Goal: Task Accomplishment & Management: Use online tool/utility

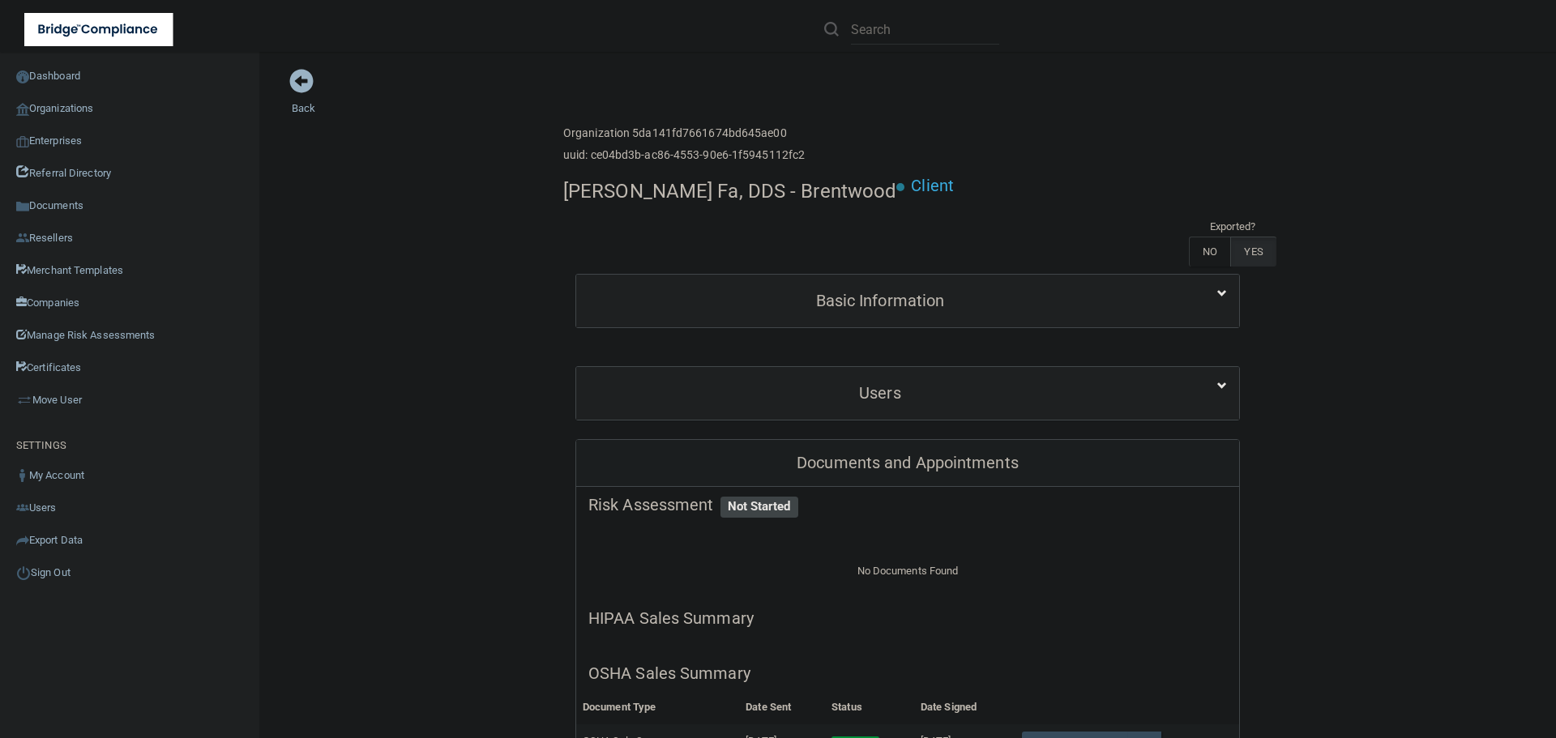
scroll to position [324, 0]
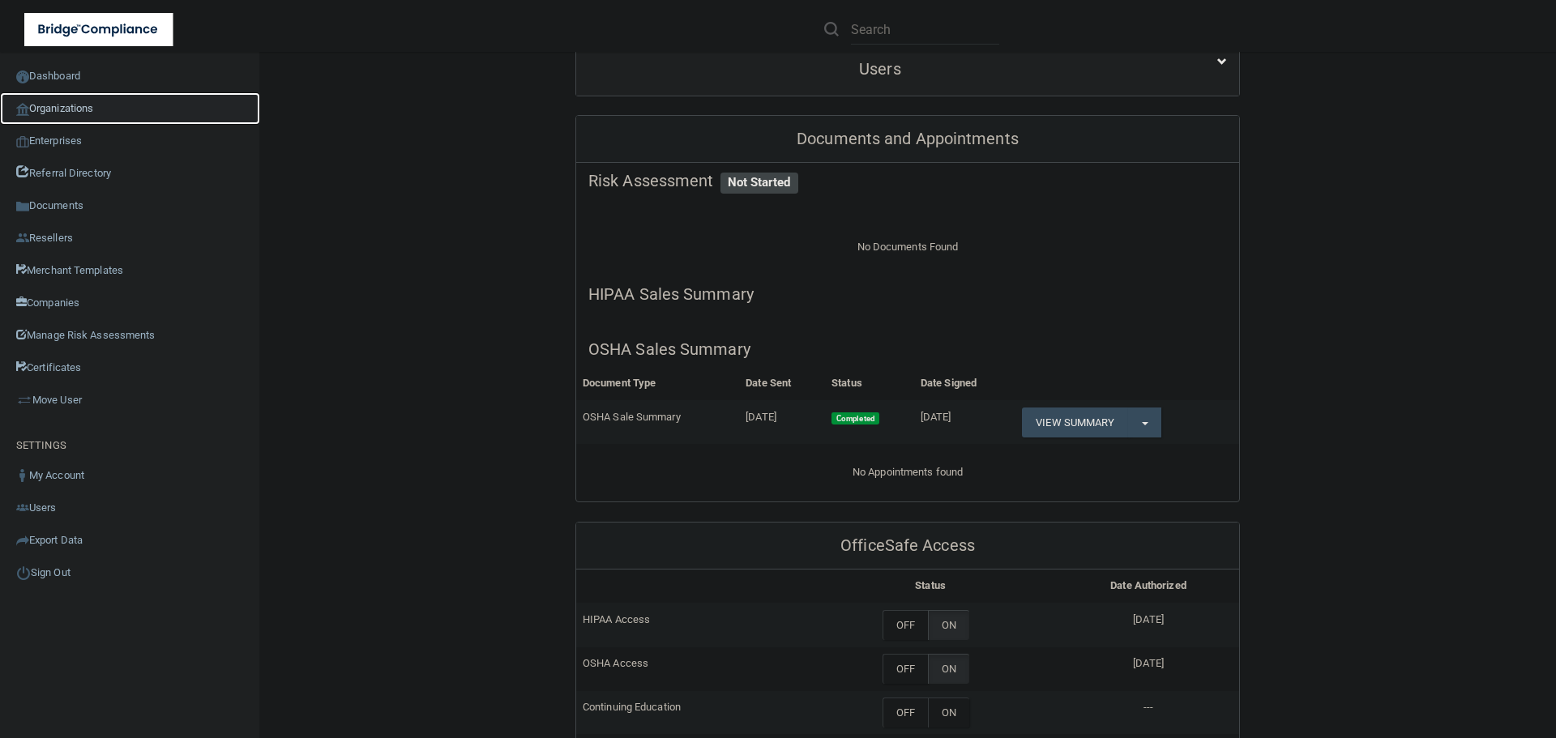
click at [62, 96] on link "Organizations" at bounding box center [130, 108] width 260 height 32
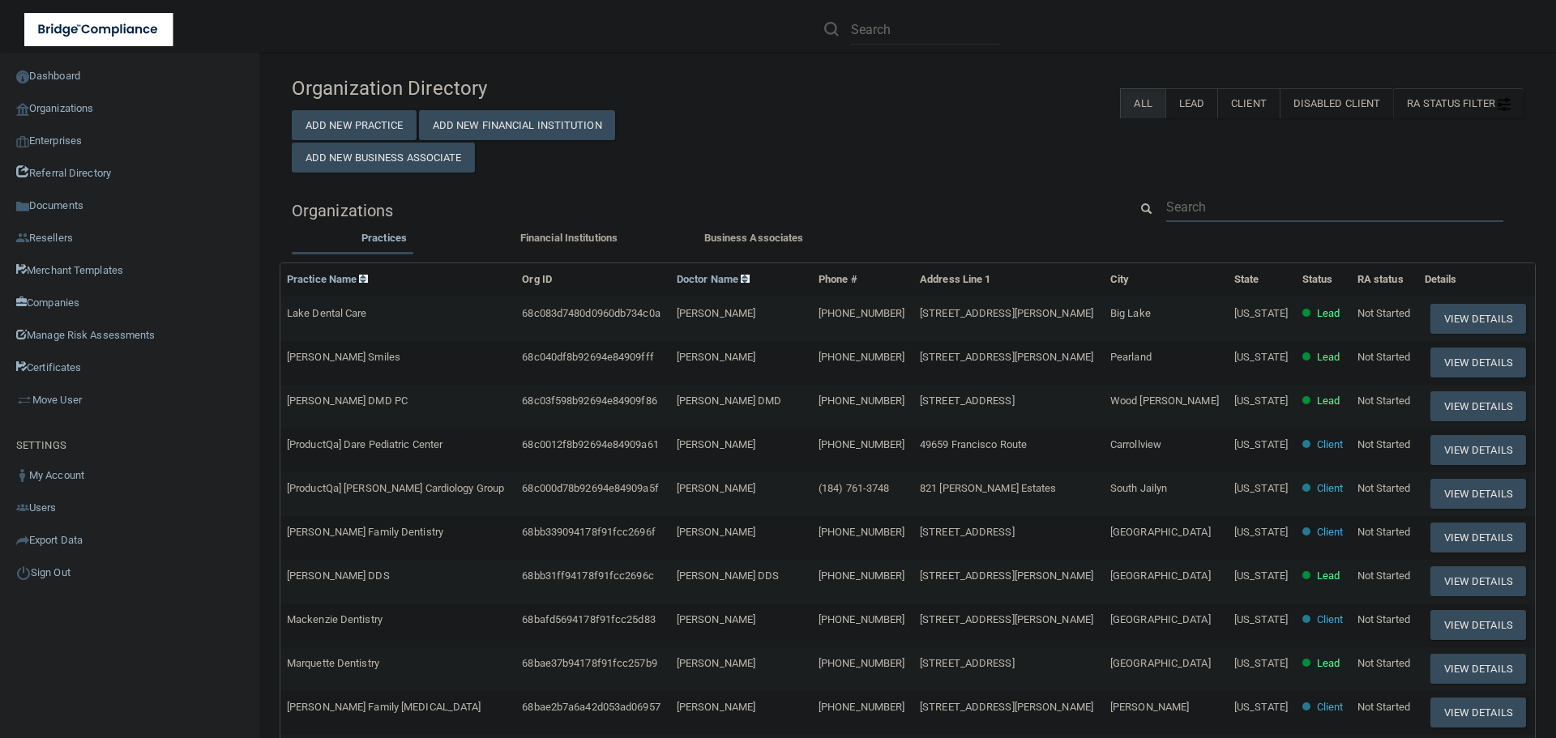
click at [1223, 194] on input "text" at bounding box center [1334, 207] width 337 height 30
paste input "Cosmopolitan Ortho"
type input "Cosmopolitan Ortho"
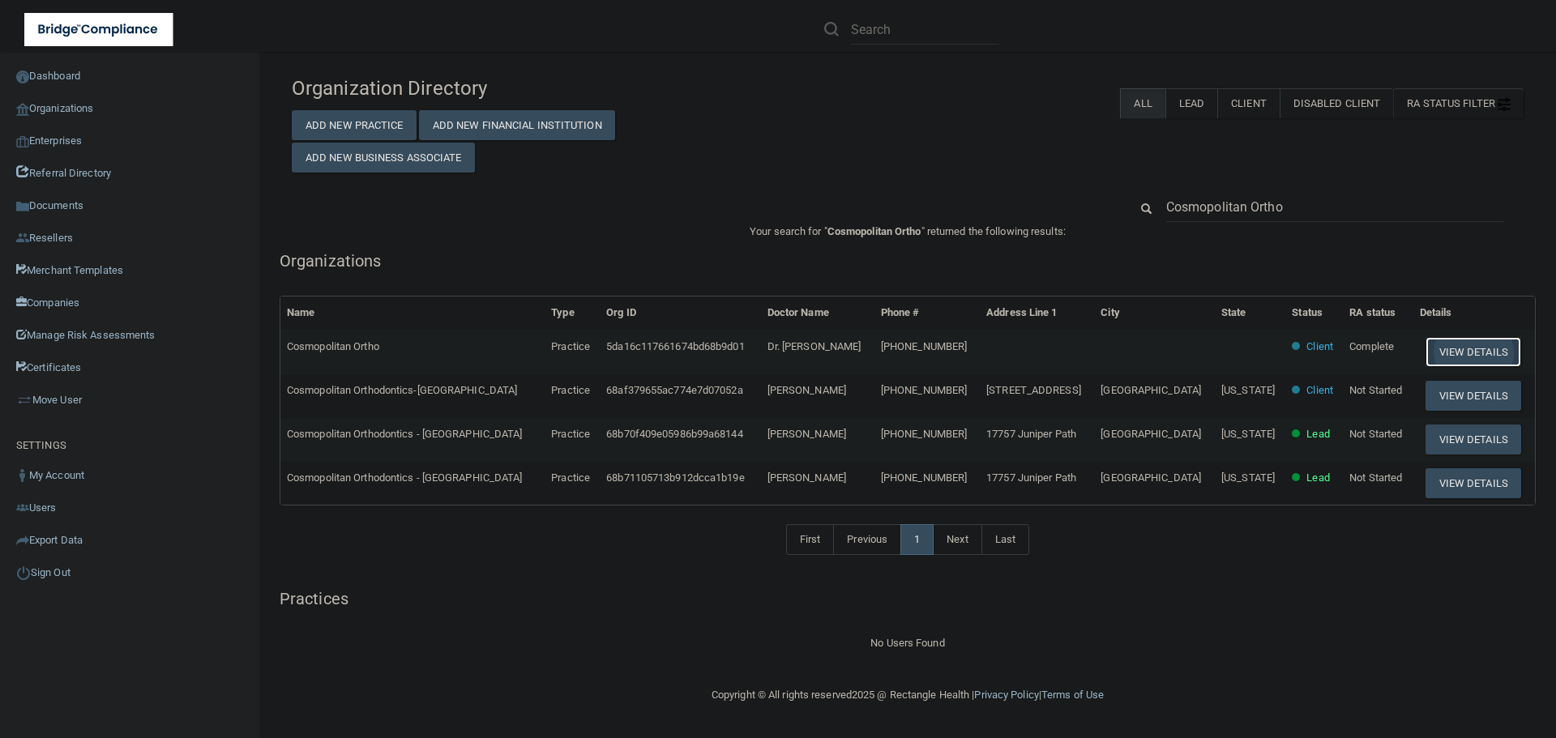
click at [1449, 352] on button "View Details" at bounding box center [1473, 352] width 96 height 30
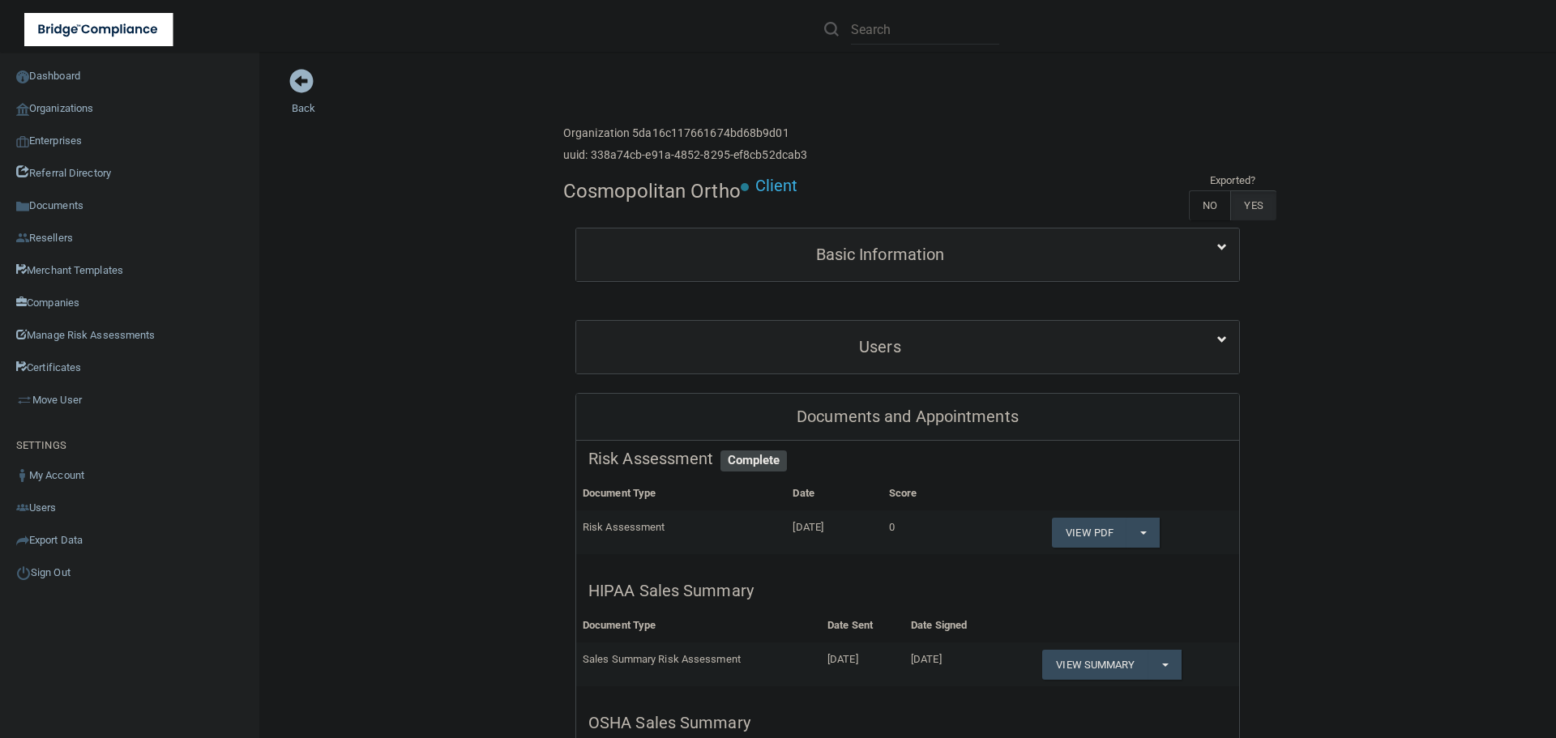
click at [839, 370] on div "Users" at bounding box center [907, 347] width 663 height 53
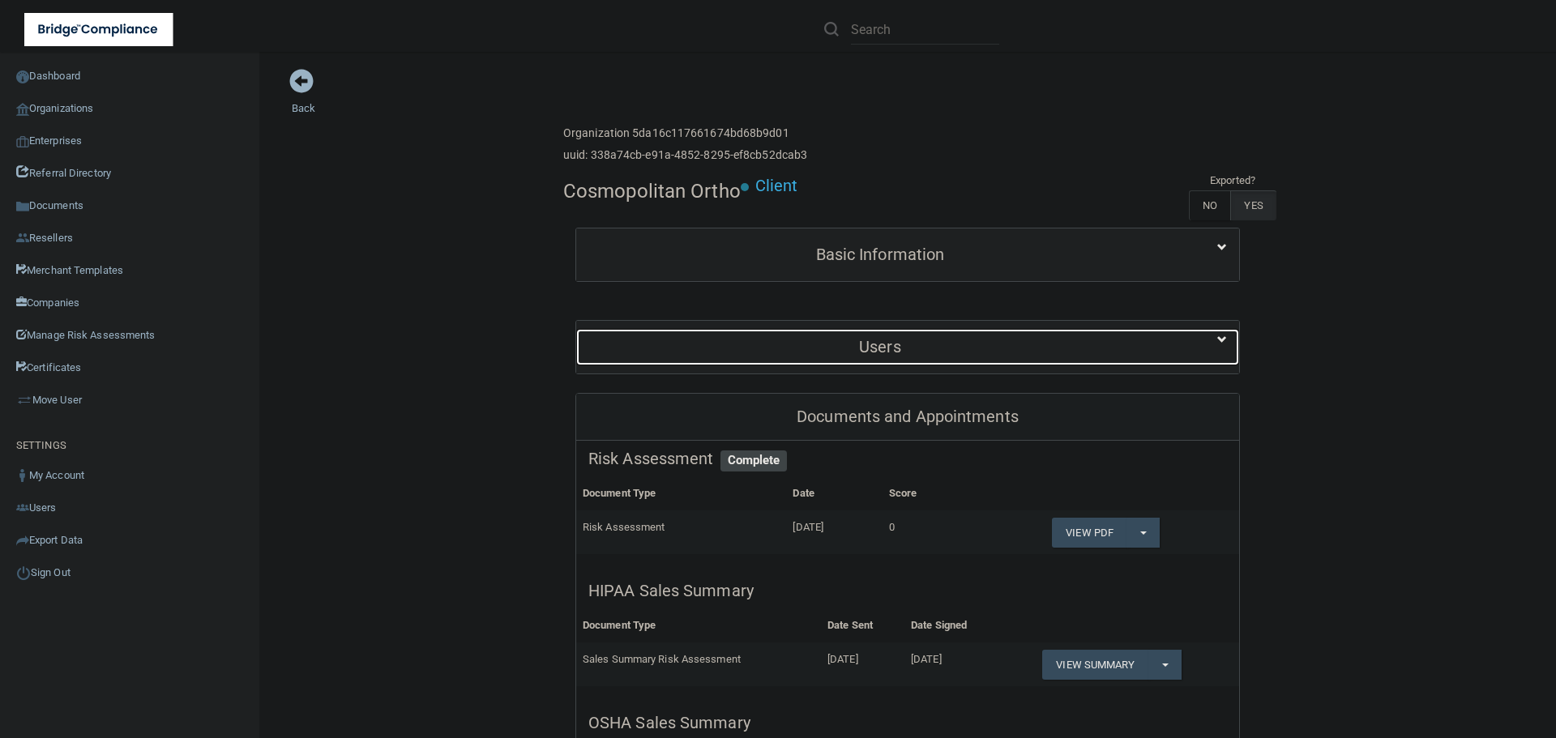
click at [843, 356] on div "Users" at bounding box center [880, 347] width 608 height 36
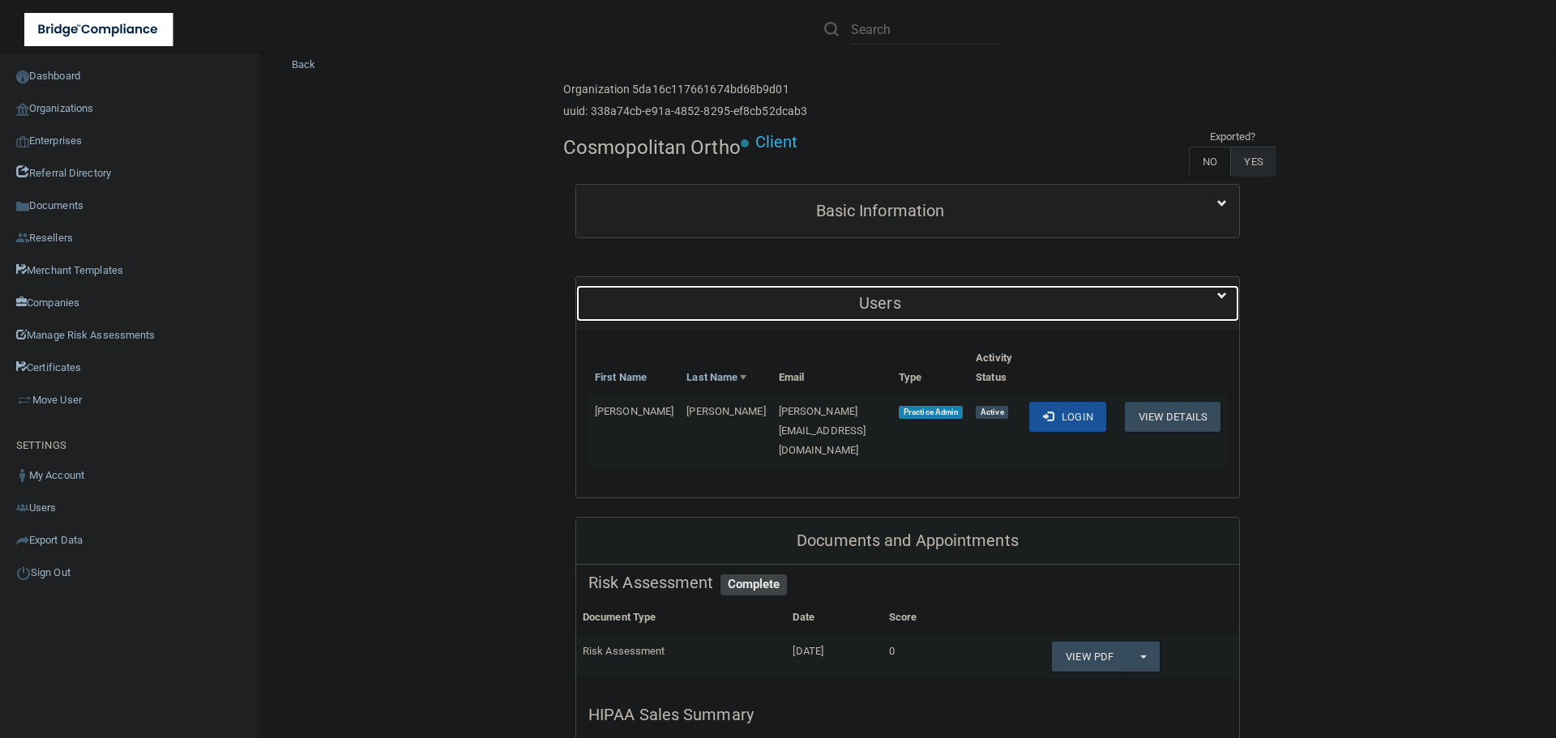
scroll to position [81, 0]
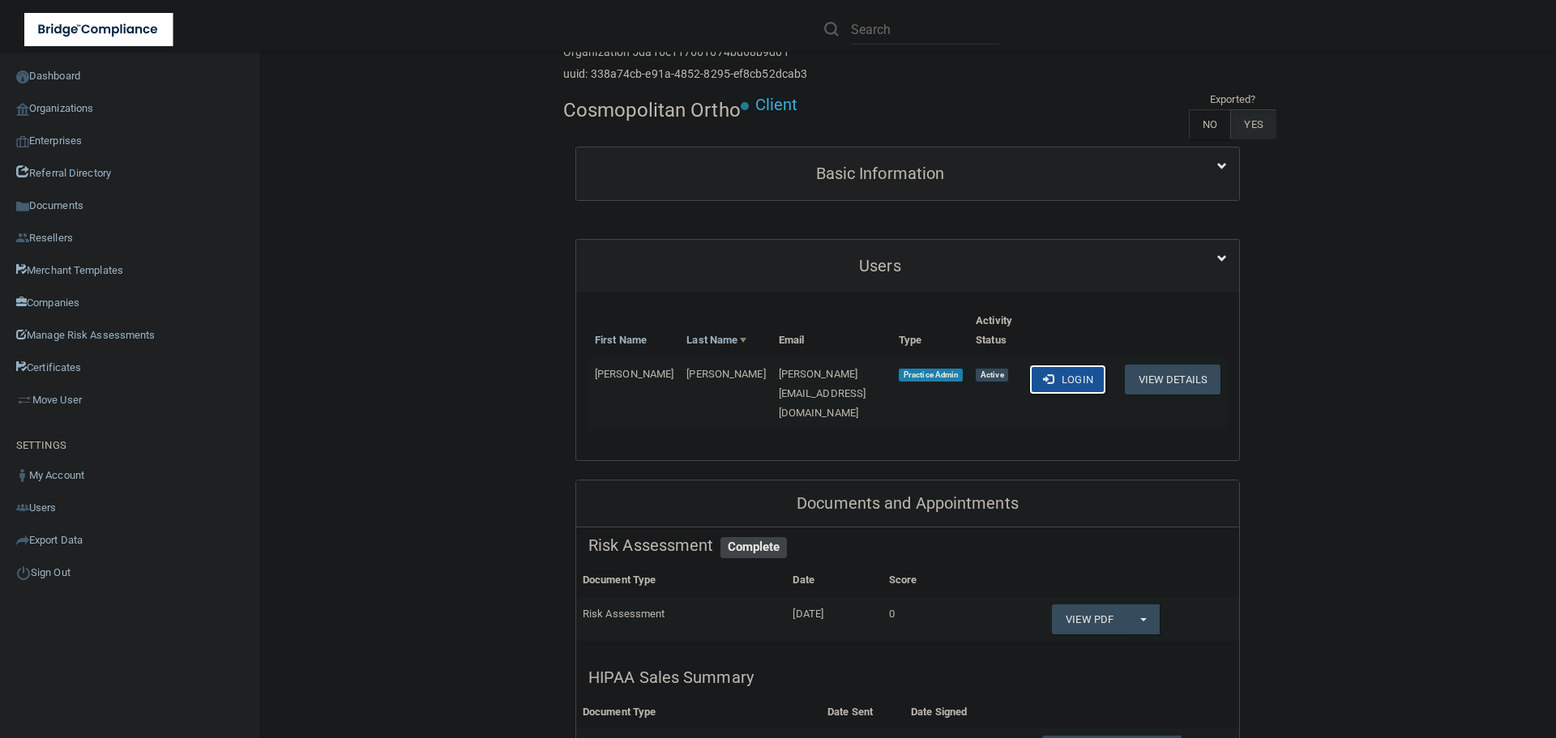
click at [1061, 375] on button "Login" at bounding box center [1067, 380] width 77 height 30
click at [63, 109] on link "Organizations" at bounding box center [130, 108] width 260 height 32
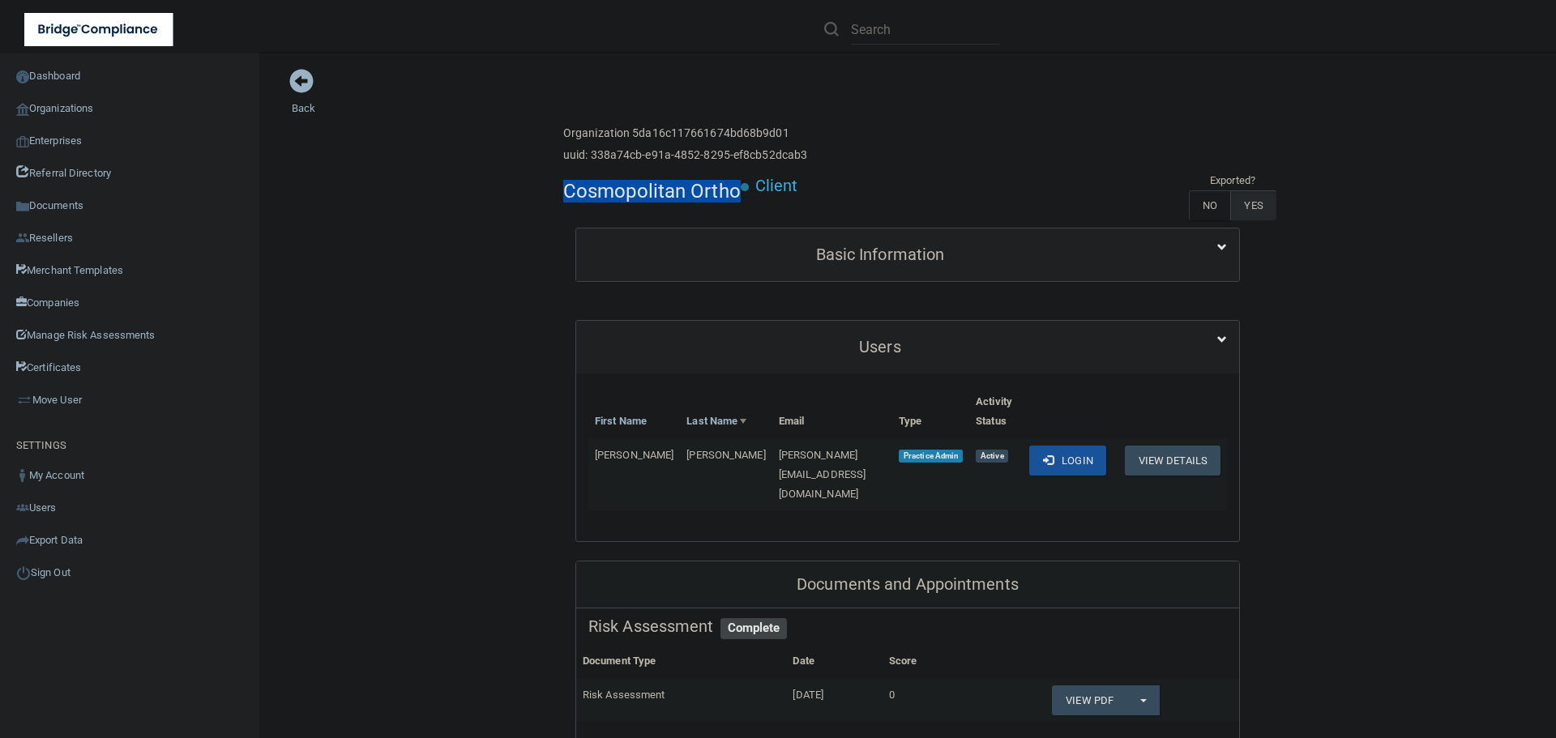
drag, startPoint x: 559, startPoint y: 195, endPoint x: 728, endPoint y: 198, distance: 169.4
click at [728, 198] on h4 "Cosmopolitan Ortho" at bounding box center [651, 191] width 177 height 21
copy h4 "Cosmopolitan Ortho"
click at [92, 107] on link "Organizations" at bounding box center [130, 108] width 260 height 32
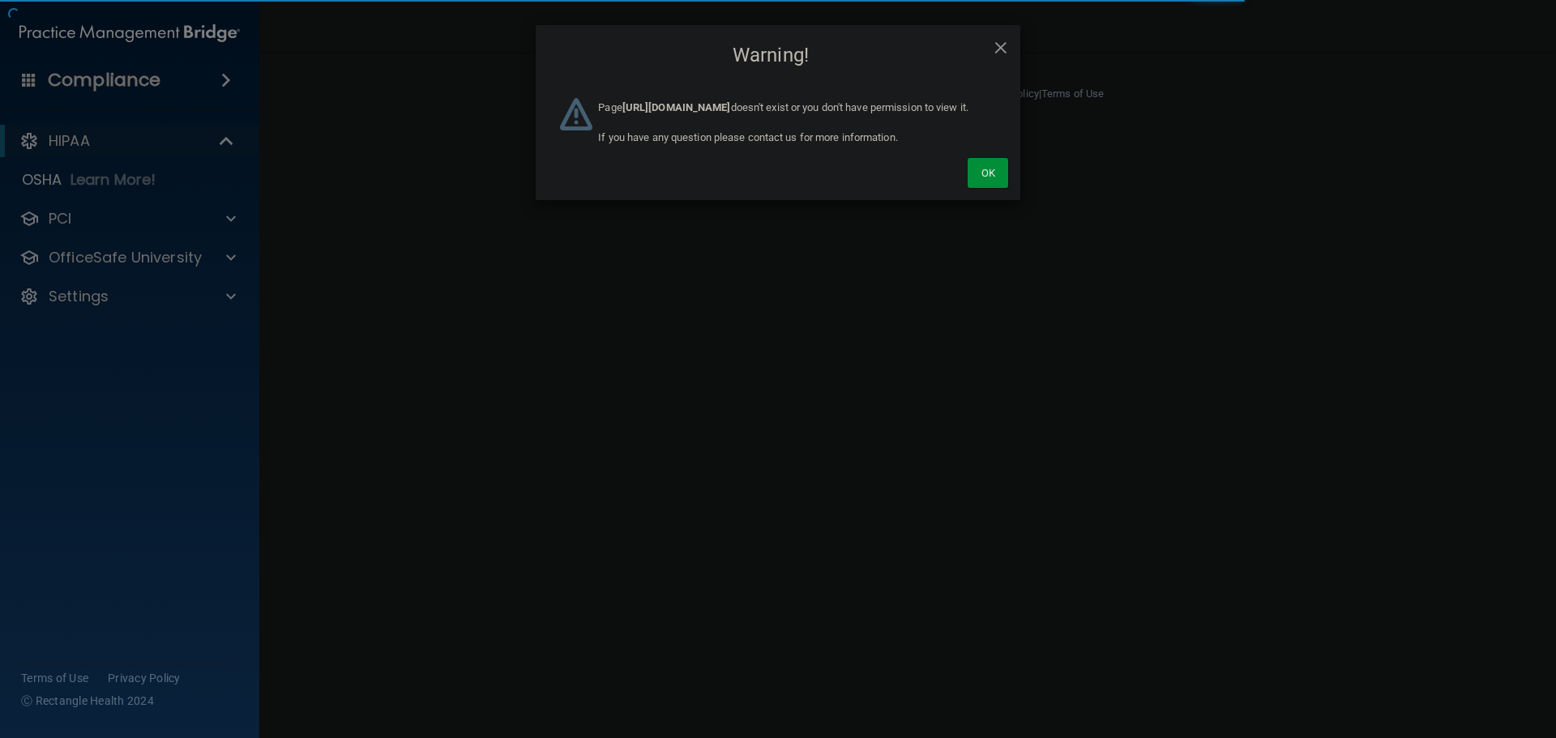
click at [703, 299] on div "× Close Warning! Page https://ra.officesafe.com/#/organizations?page=1&sort=cre…" at bounding box center [778, 369] width 1556 height 738
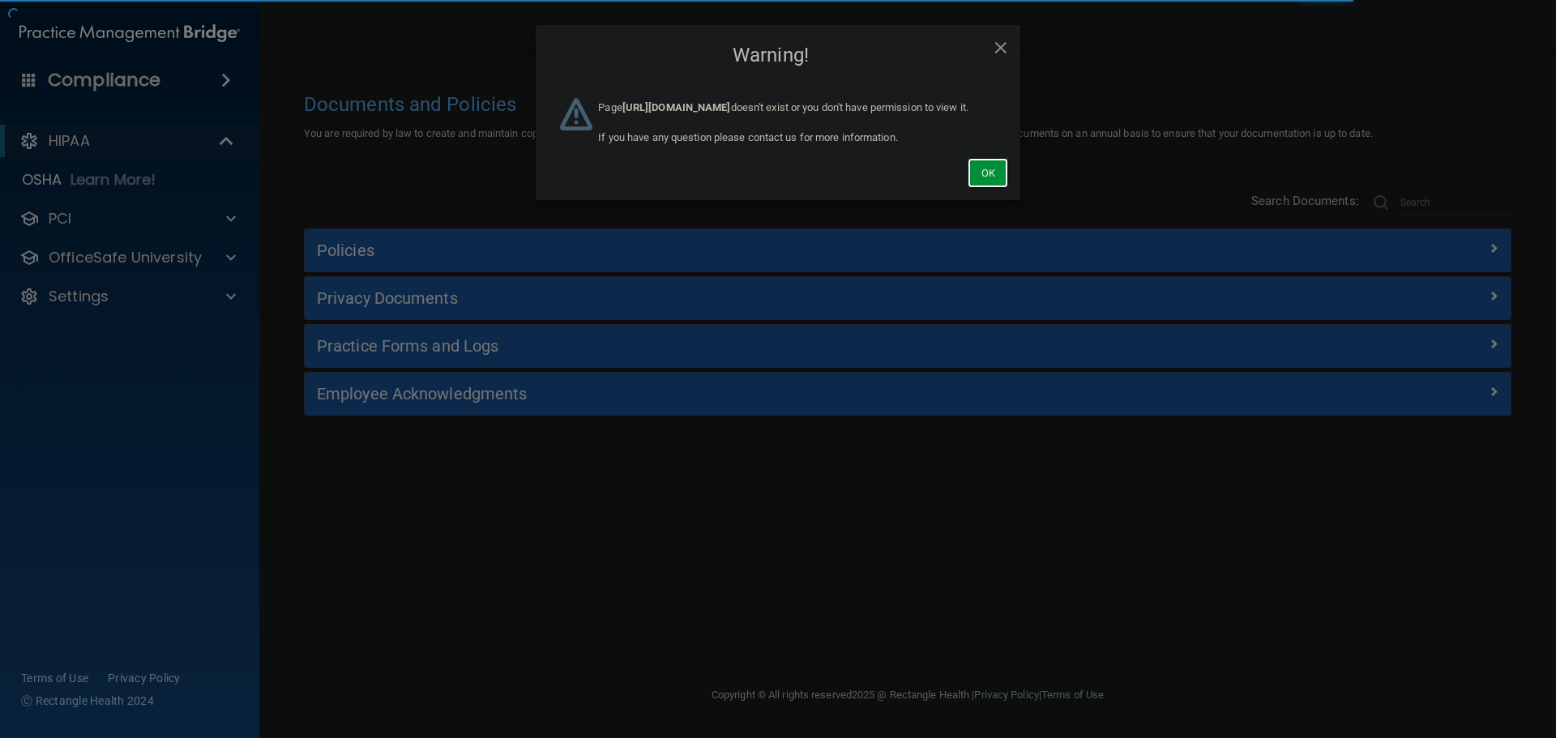
click at [981, 188] on button "Ok" at bounding box center [987, 173] width 41 height 30
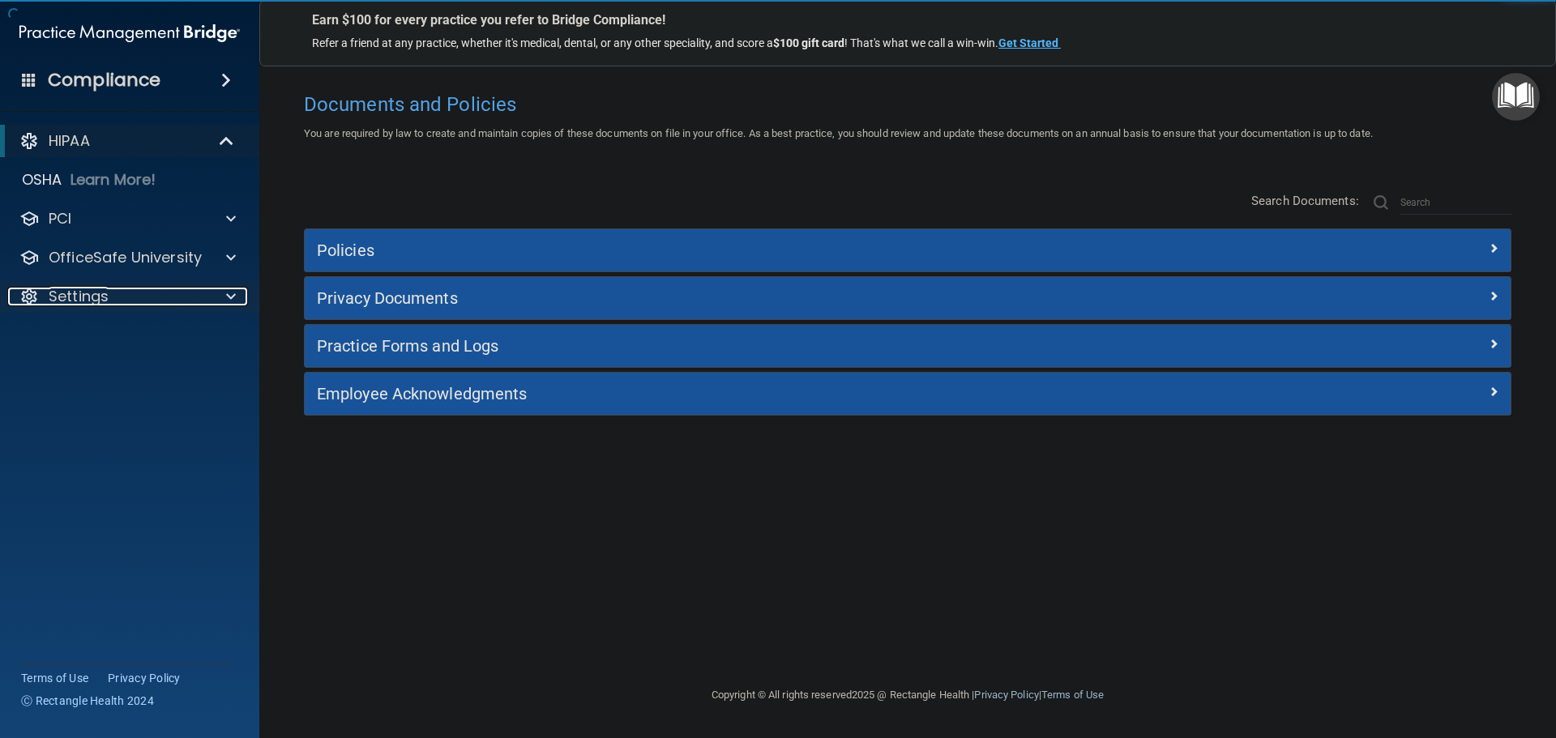
click at [232, 292] on span at bounding box center [231, 296] width 10 height 19
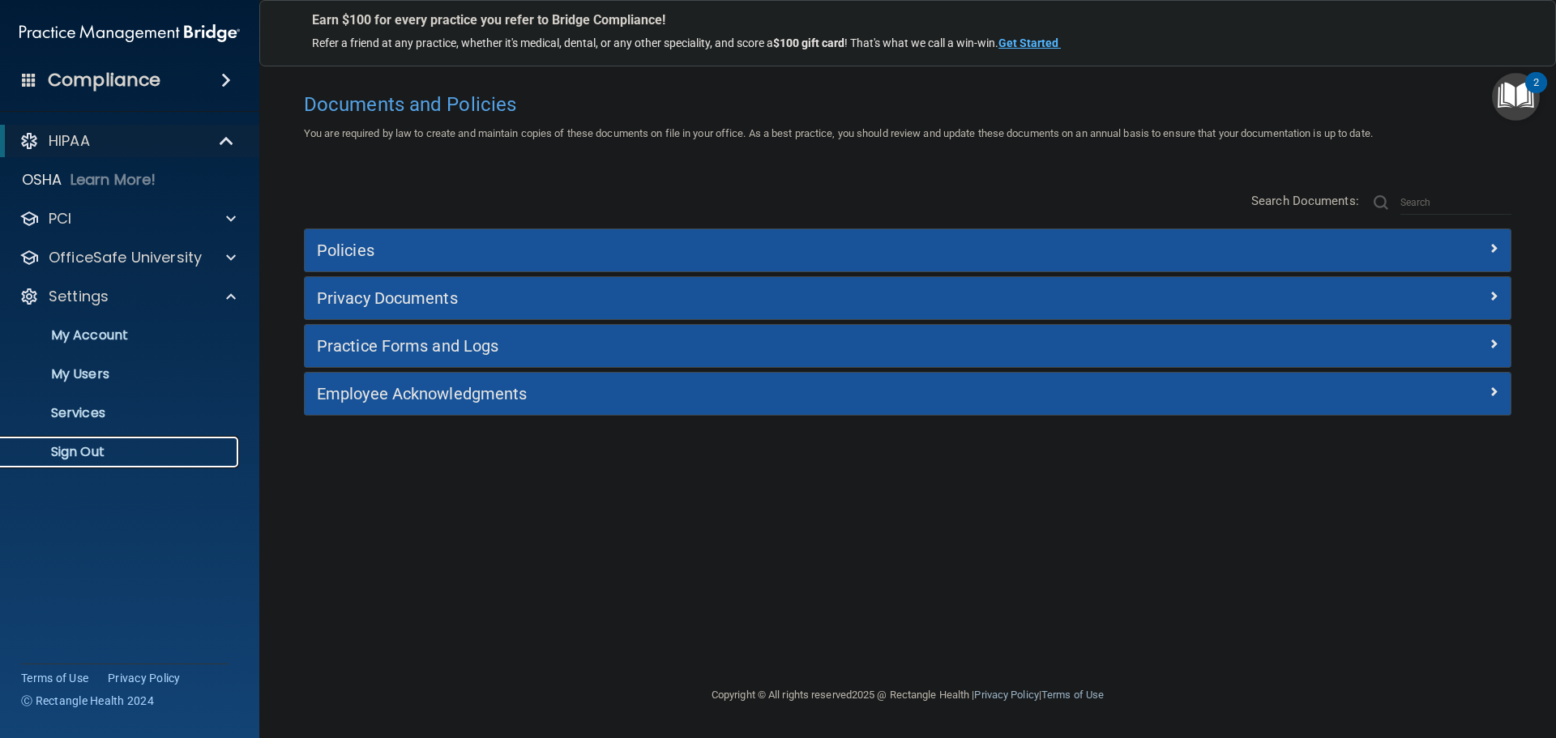
click at [107, 441] on link "Sign Out" at bounding box center [111, 452] width 255 height 32
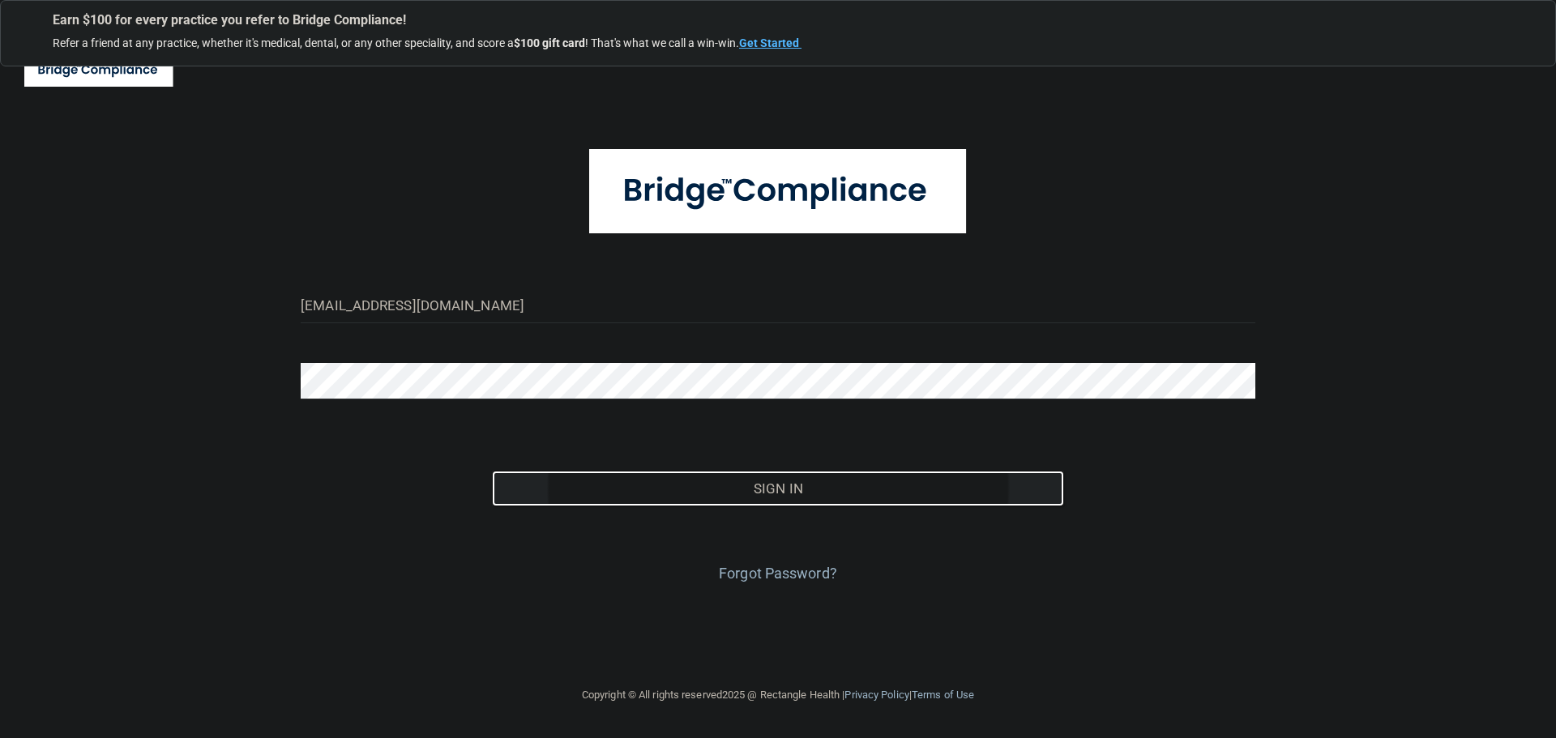
drag, startPoint x: 727, startPoint y: 474, endPoint x: 728, endPoint y: 488, distance: 13.9
click at [728, 475] on button "Sign In" at bounding box center [778, 489] width 573 height 36
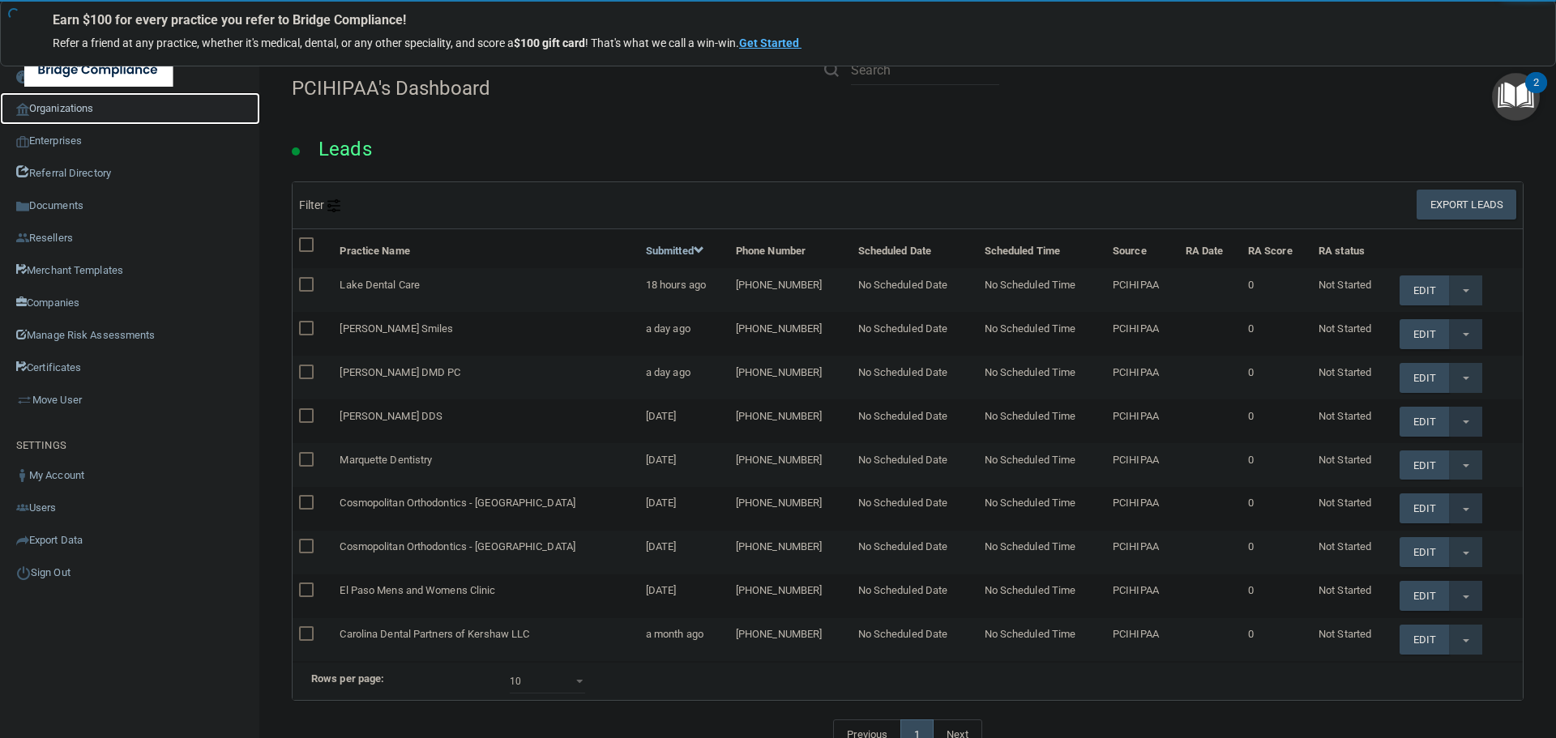
click at [53, 113] on link "Organizations" at bounding box center [130, 108] width 260 height 32
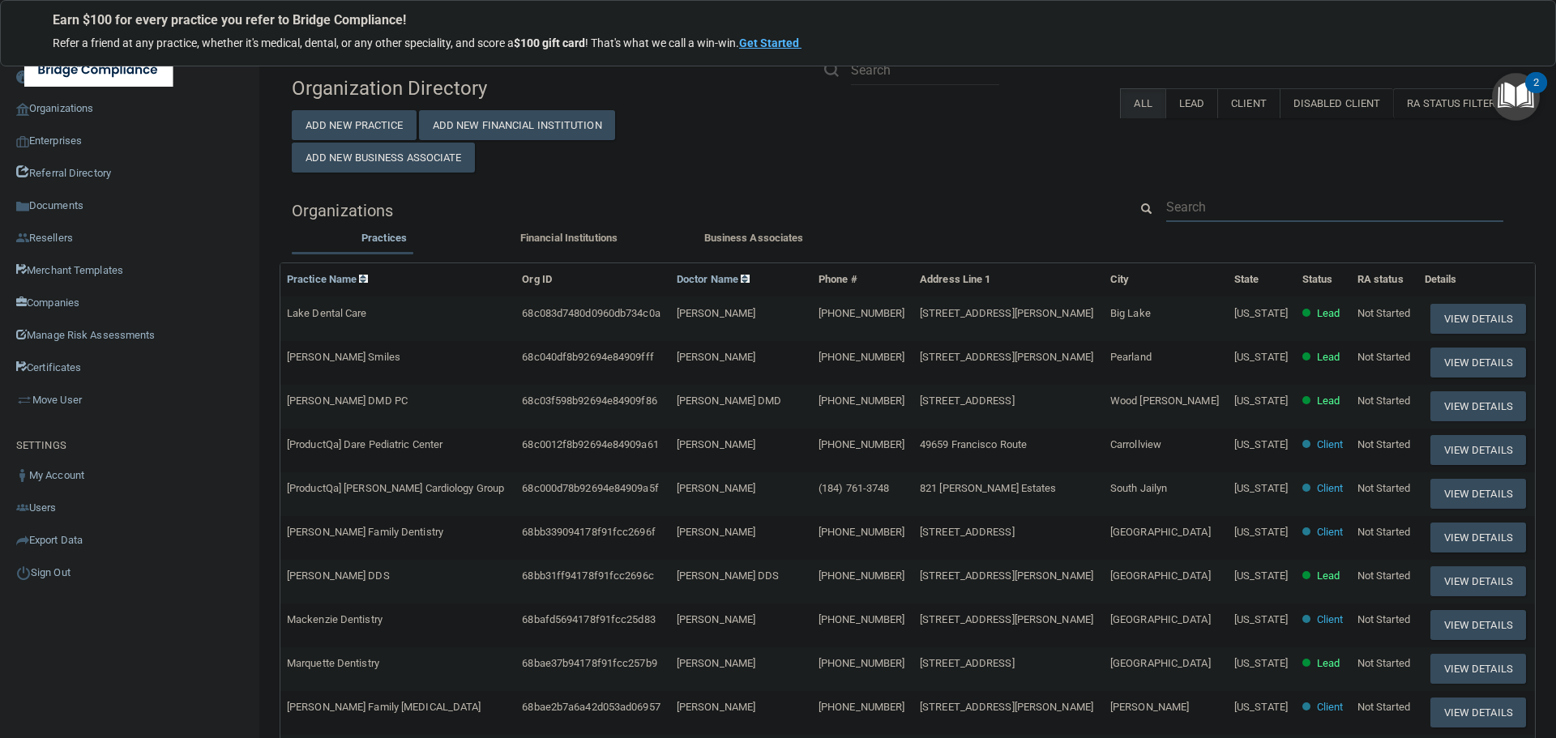
click at [1193, 211] on input "text" at bounding box center [1334, 207] width 337 height 30
paste input "Cosmopolitan Ortho"
type input "Cosmopolitan Ortho"
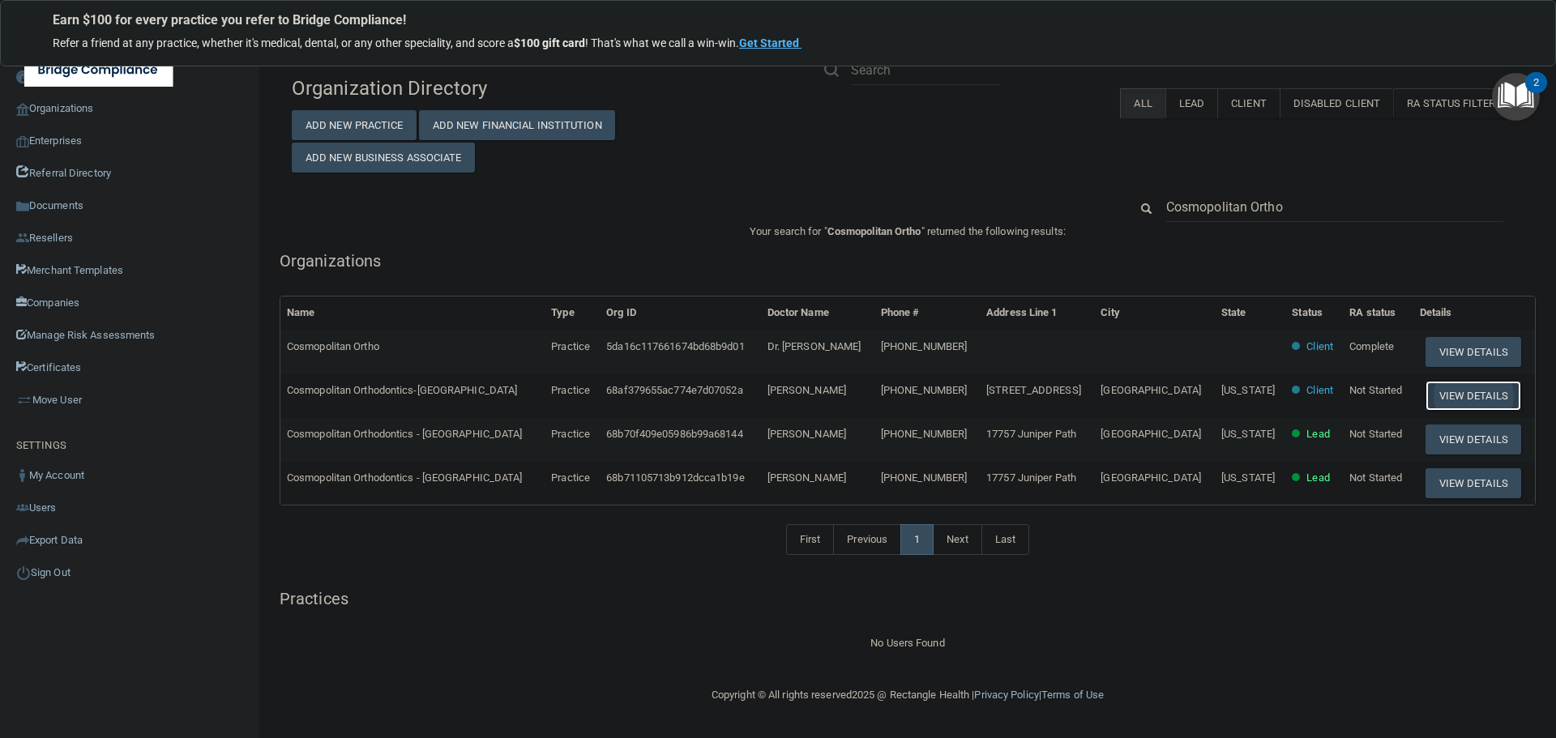
click at [1459, 398] on button "View Details" at bounding box center [1473, 396] width 96 height 30
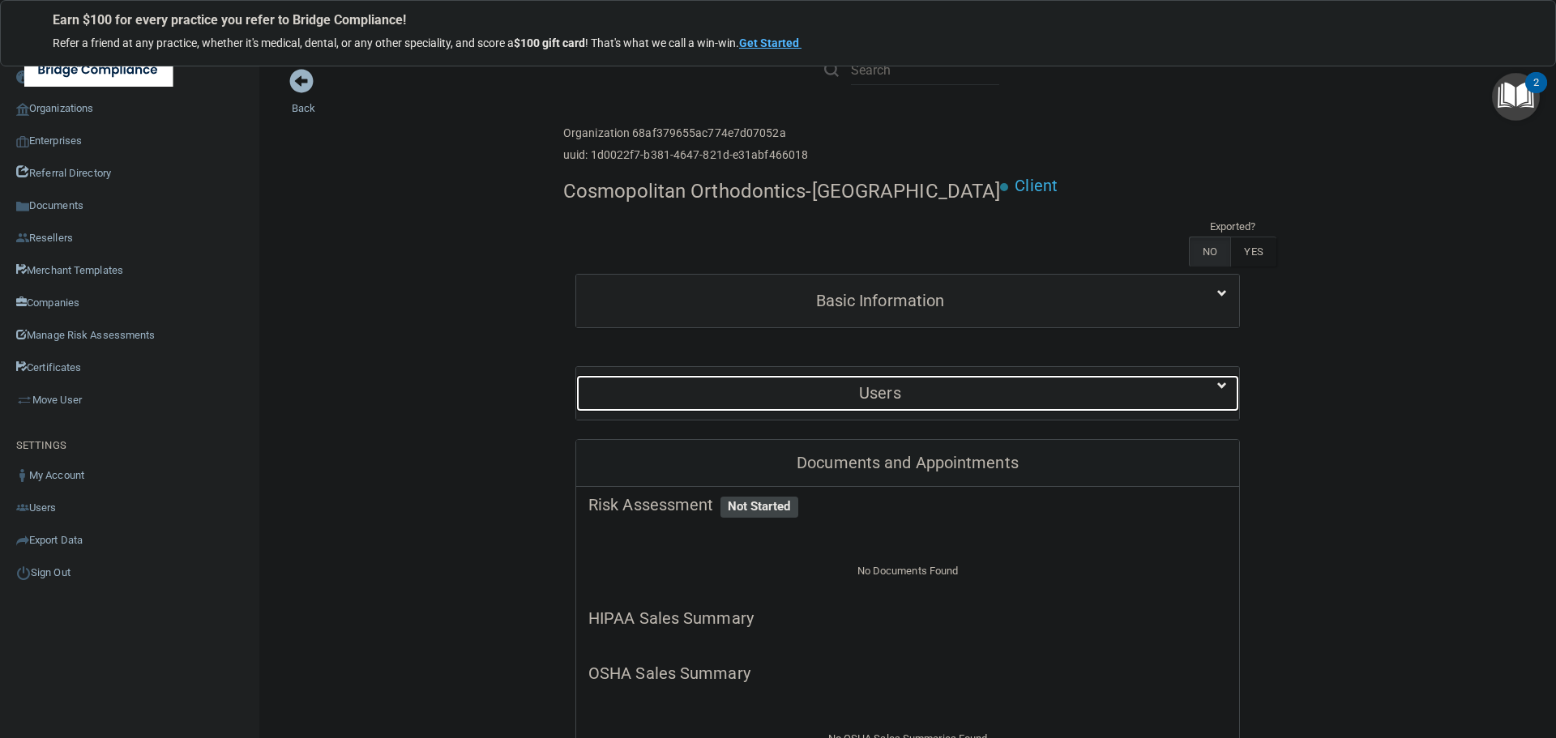
click at [862, 384] on h5 "Users" at bounding box center [879, 393] width 583 height 18
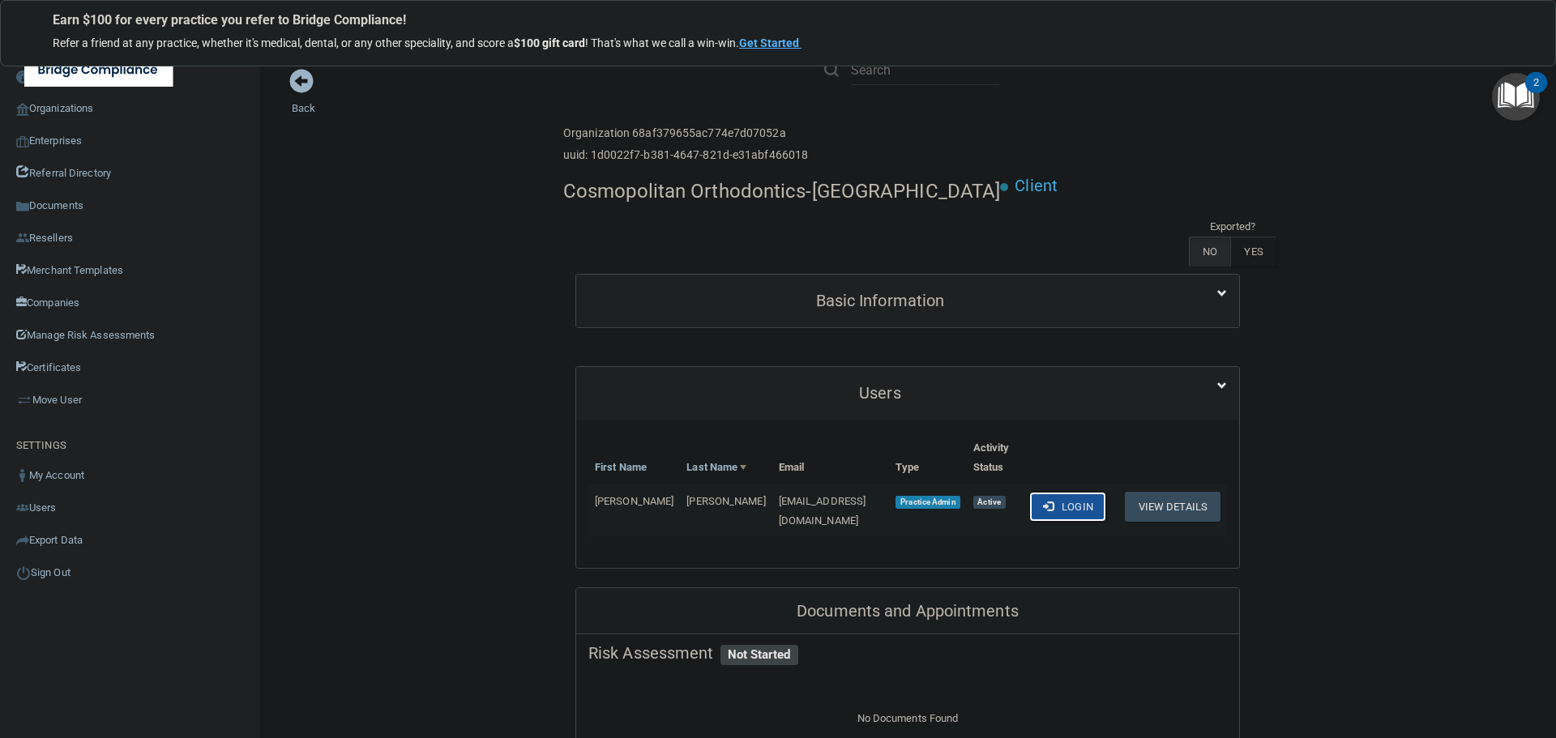
click at [1061, 504] on button "Login" at bounding box center [1067, 507] width 77 height 30
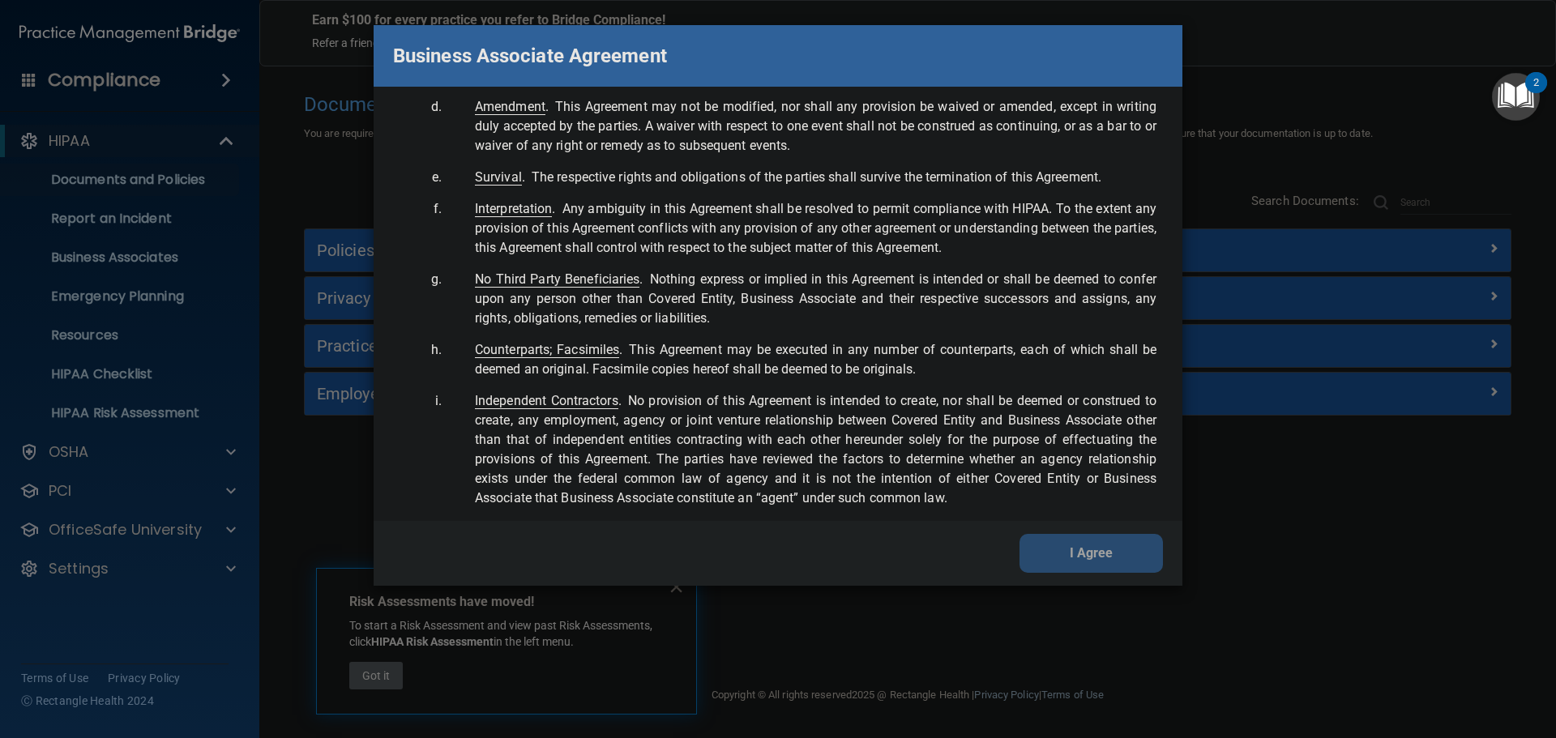
scroll to position [3304, 0]
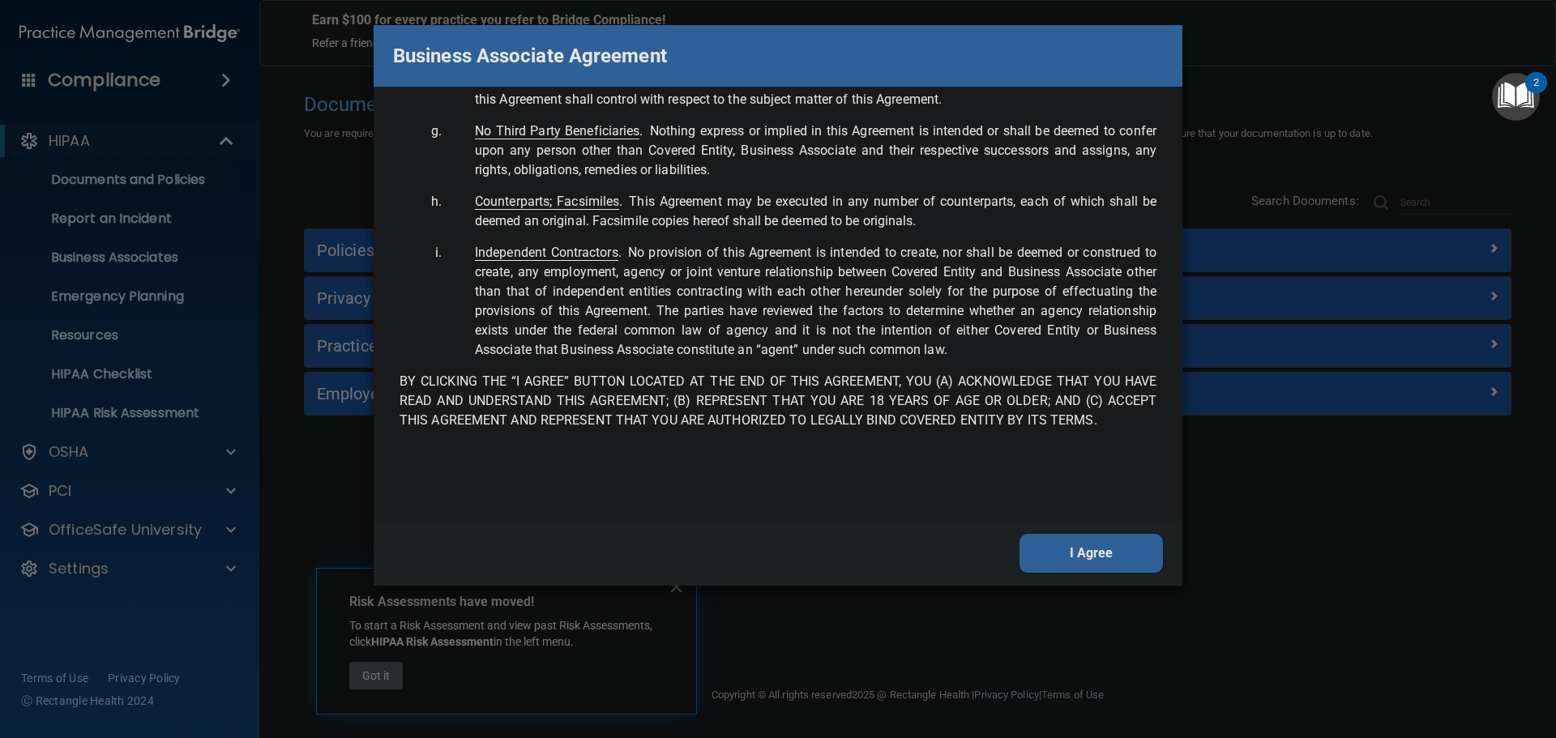
click at [1122, 555] on button "I Agree" at bounding box center [1090, 553] width 143 height 39
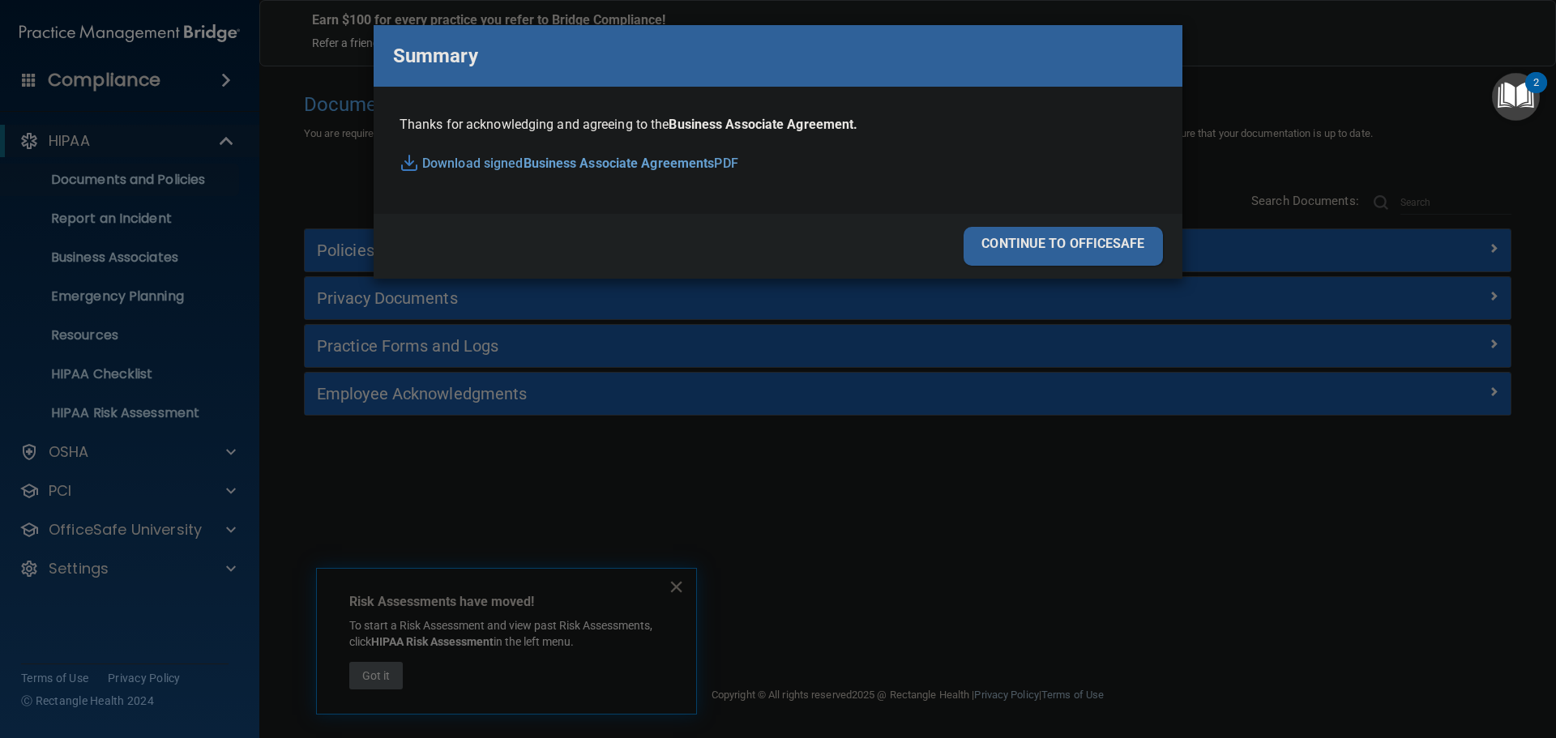
click at [1078, 253] on div "continue to officesafe" at bounding box center [1062, 246] width 199 height 39
